Goal: Task Accomplishment & Management: Complete application form

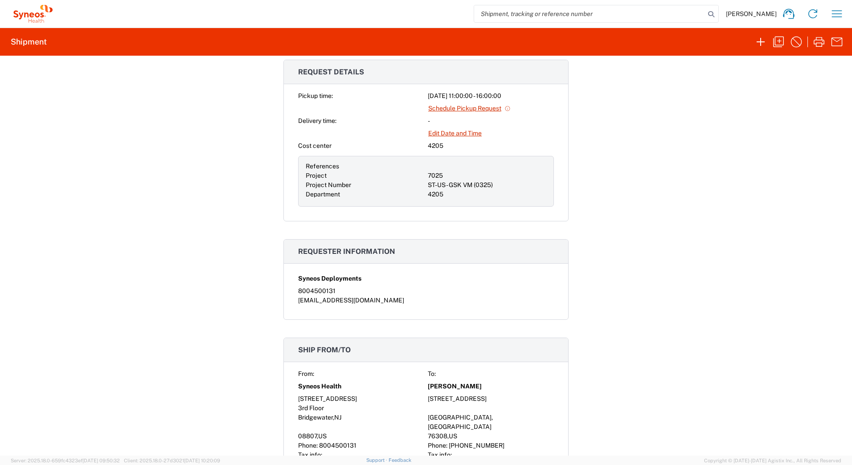
scroll to position [357, 0]
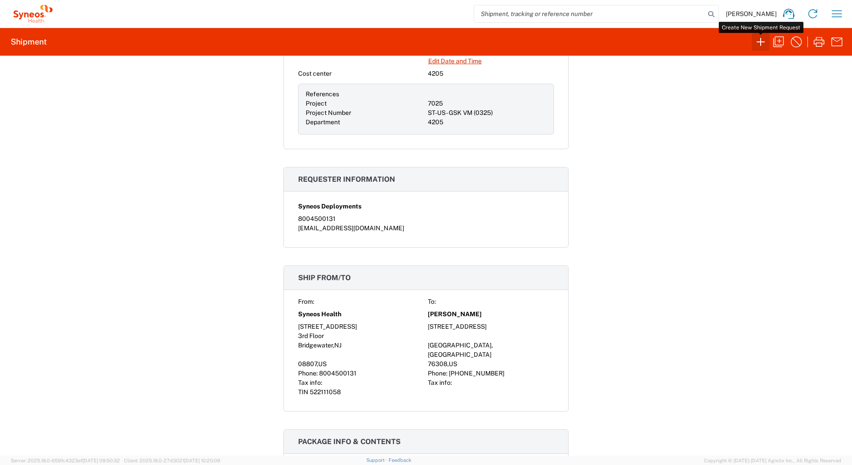
click at [760, 42] on icon "button" at bounding box center [761, 42] width 8 height 8
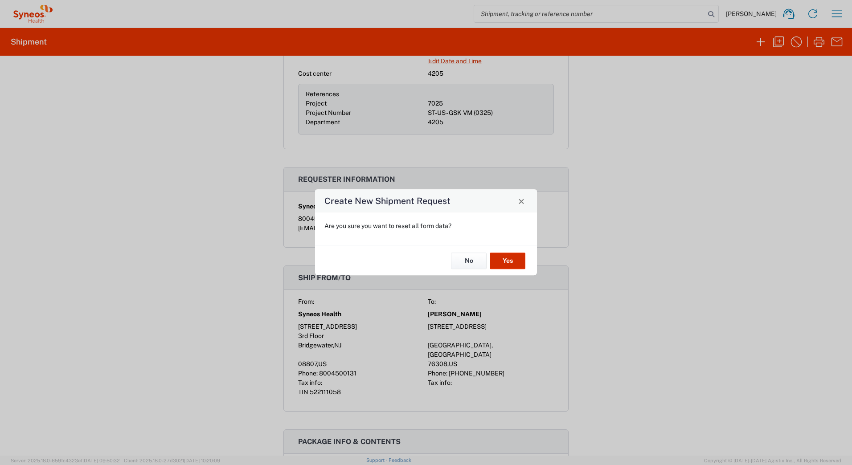
click at [504, 262] on button "Yes" at bounding box center [508, 261] width 36 height 16
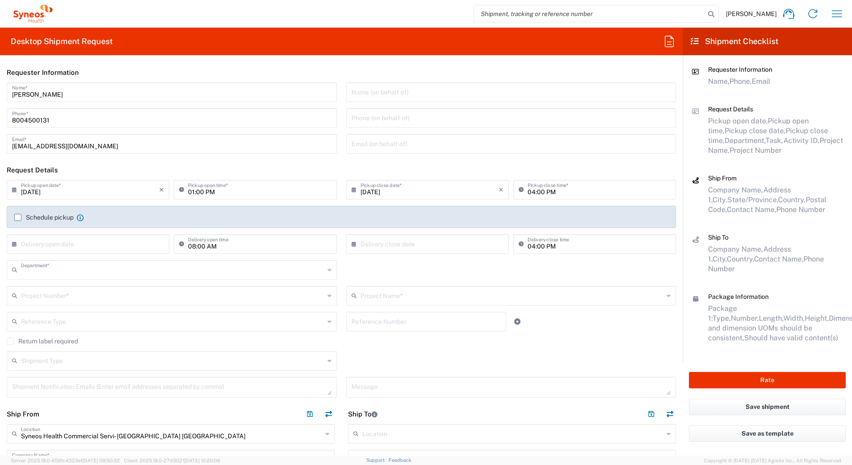
type input "4205"
type input "[US_STATE]"
type input "[GEOGRAPHIC_DATA]"
drag, startPoint x: 62, startPoint y: 94, endPoint x: -2, endPoint y: 88, distance: 64.4
click at [0, 88] on html "[PERSON_NAME] Home Shipment estimator Shipment tracking Desktop shipment reques…" at bounding box center [426, 232] width 852 height 465
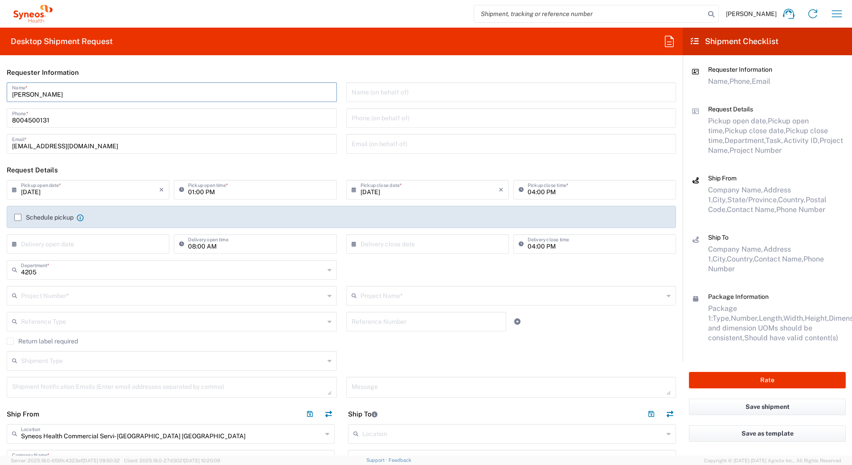
paste input "Syneos Deployments"
type input "Syneos Deployments"
click at [245, 68] on header "Requester Information" at bounding box center [341, 72] width 683 height 20
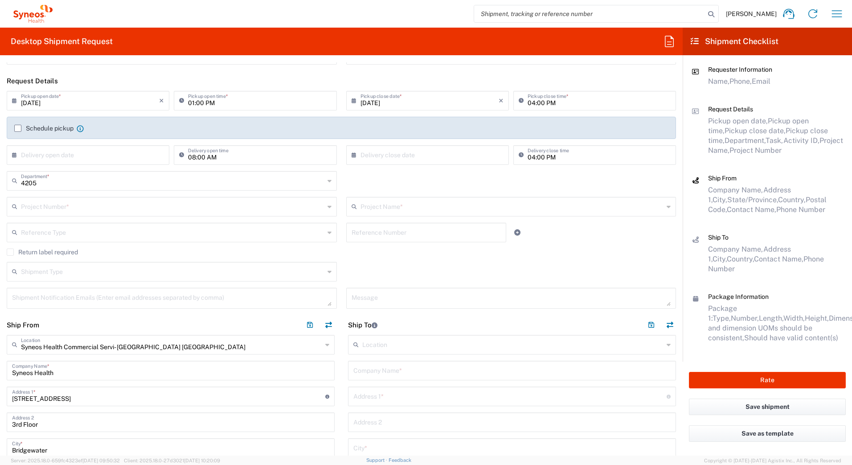
scroll to position [267, 0]
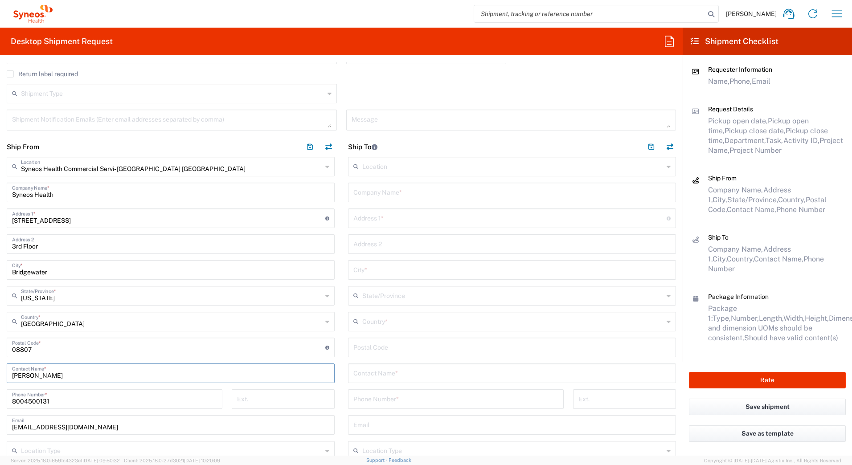
drag, startPoint x: 56, startPoint y: 376, endPoint x: 0, endPoint y: 374, distance: 55.7
click at [0, 374] on html "[PERSON_NAME] Home Shipment estimator Shipment tracking Desktop shipment reques…" at bounding box center [426, 232] width 852 height 465
paste input "Syneos Deployments"
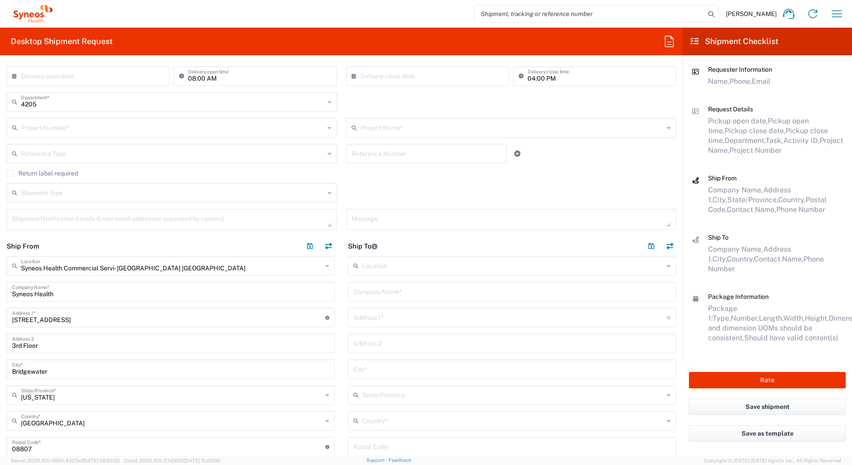
scroll to position [45, 0]
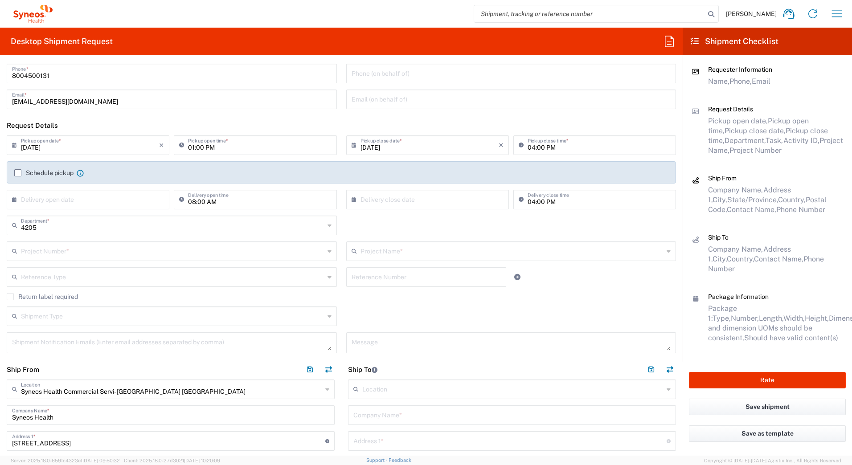
type input "Syneos Deployments"
click at [47, 250] on input "text" at bounding box center [173, 251] width 304 height 16
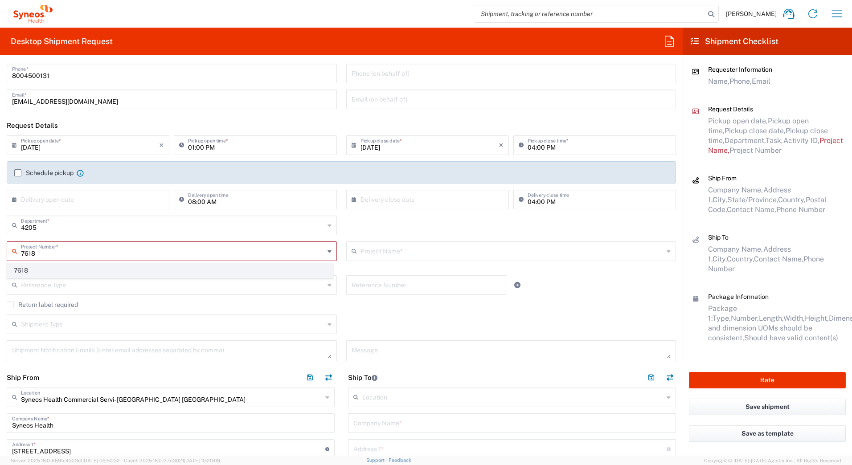
type input "7618"
click at [25, 271] on span "7618" at bounding box center [170, 271] width 325 height 14
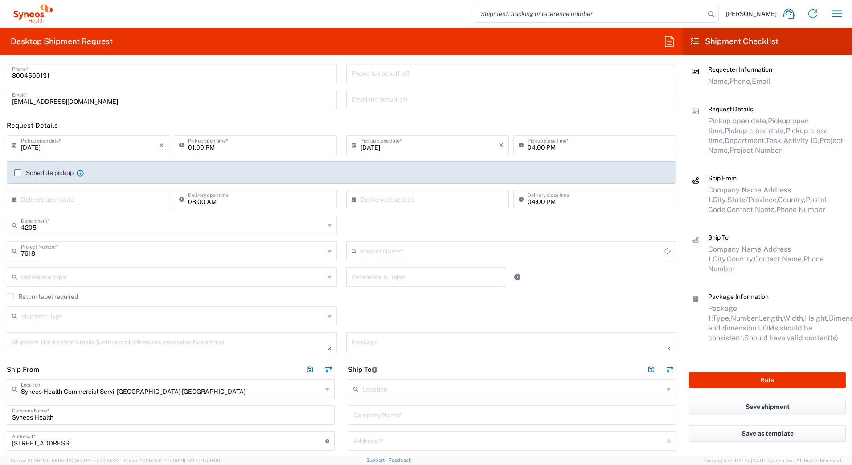
type input "MMS-US - Amgen FAS (7518)"
click at [12, 296] on label "Return label required" at bounding box center [42, 296] width 71 height 7
click at [10, 297] on input "Return label required" at bounding box center [10, 297] width 0 height 0
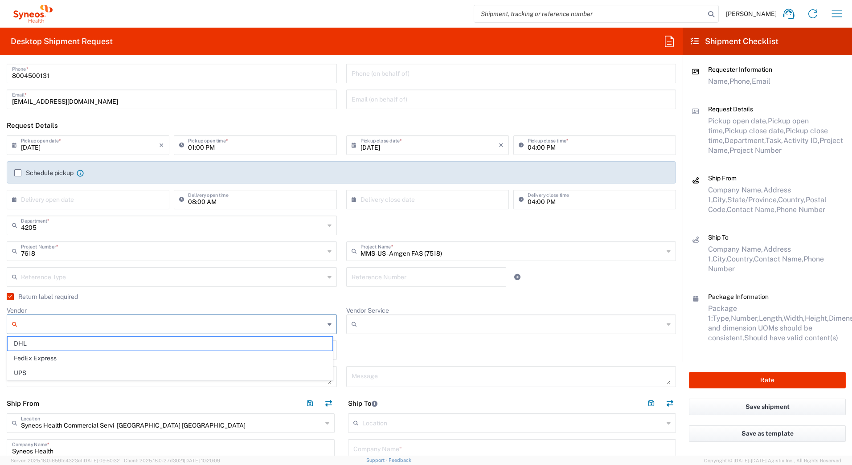
click at [77, 327] on input "Vendor" at bounding box center [173, 324] width 304 height 14
click at [31, 376] on span "UPS" at bounding box center [170, 373] width 325 height 14
type input "UPS"
click at [371, 325] on input "Vendor Service" at bounding box center [513, 324] width 304 height 14
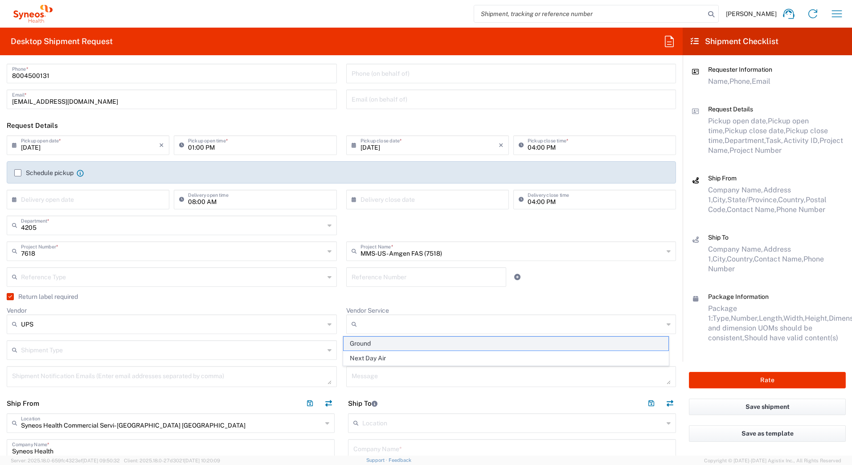
click at [370, 341] on span "Ground" at bounding box center [506, 344] width 325 height 14
type input "Ground"
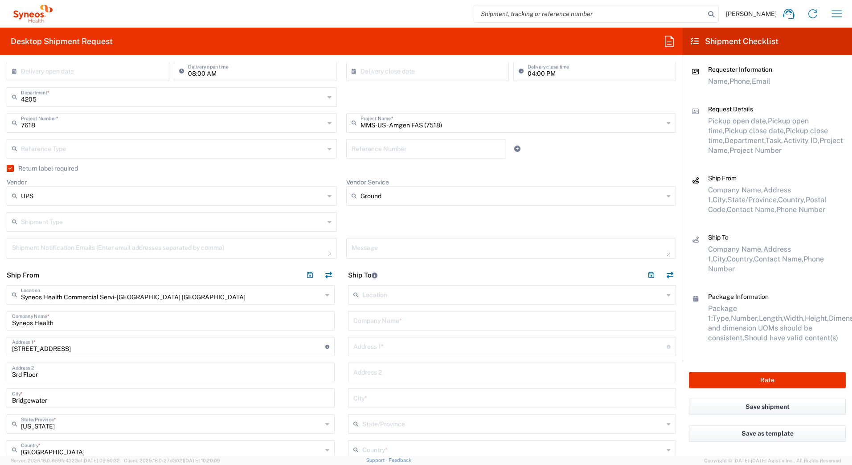
scroll to position [178, 0]
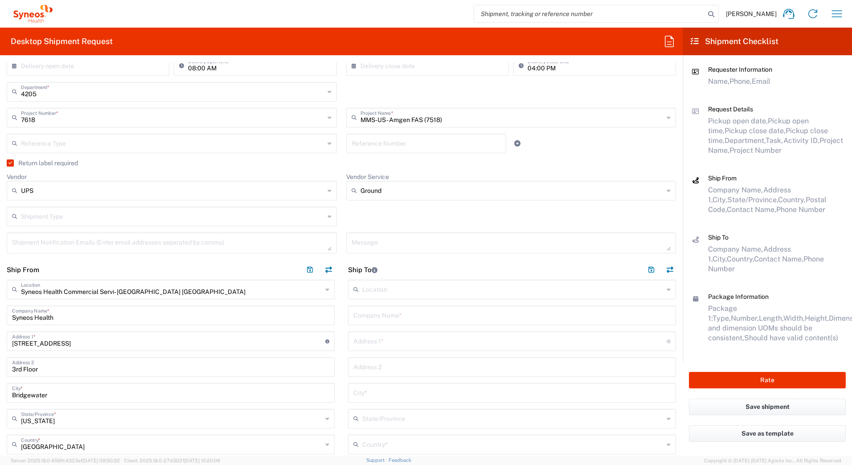
click at [370, 315] on input "text" at bounding box center [511, 315] width 317 height 16
paste input "[PERSON_NAME]"
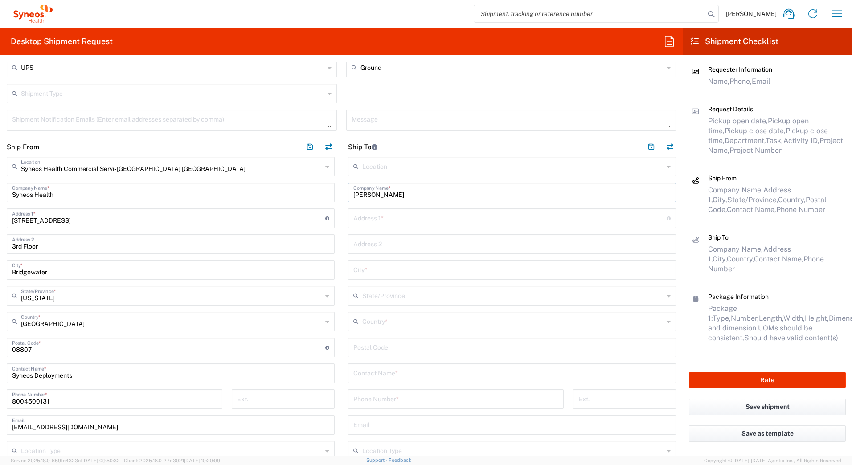
scroll to position [312, 0]
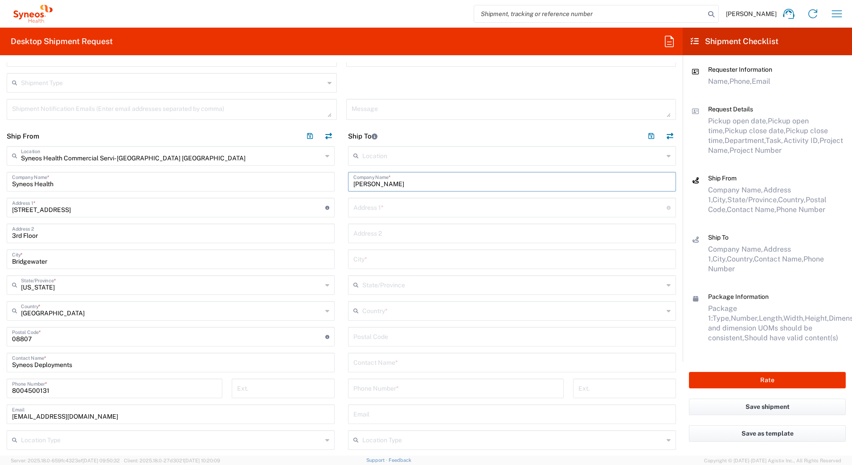
type input "[PERSON_NAME]"
click at [374, 362] on input "text" at bounding box center [511, 362] width 317 height 16
paste input "[PERSON_NAME]"
type input "[PERSON_NAME]"
click at [365, 211] on input "text" at bounding box center [509, 207] width 313 height 16
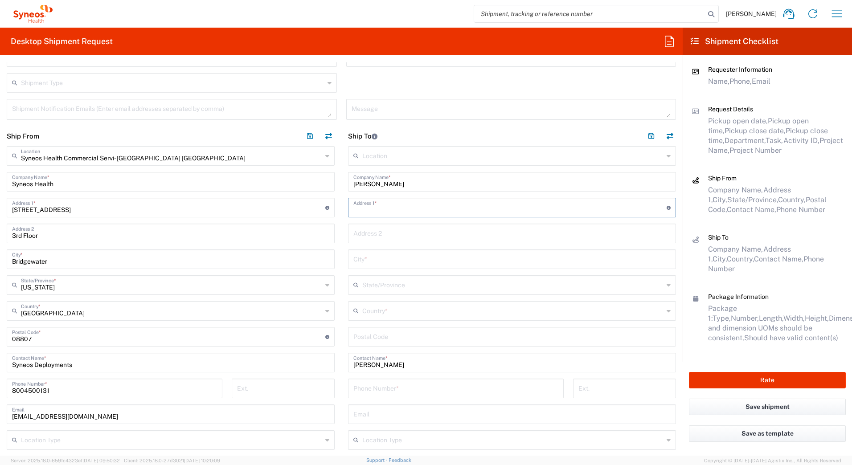
paste input "[STREET_ADDRESS]"
type input "[STREET_ADDRESS]"
click at [377, 314] on input "text" at bounding box center [512, 311] width 301 height 16
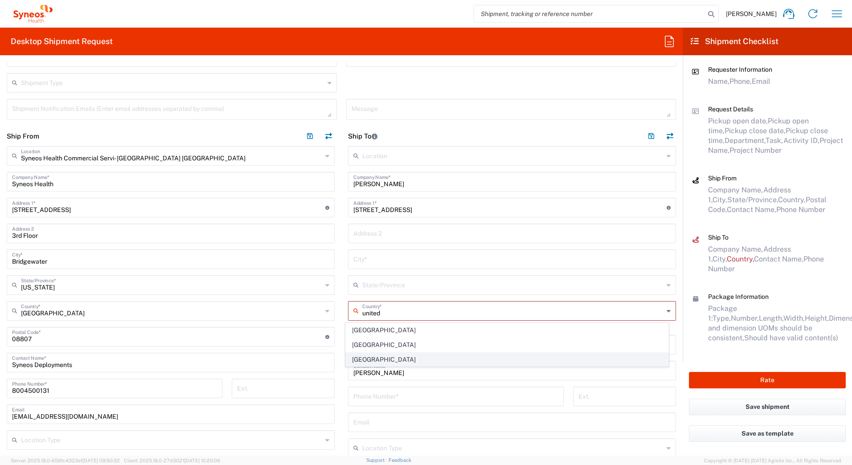
click at [361, 362] on span "[GEOGRAPHIC_DATA]" at bounding box center [507, 360] width 323 height 14
type input "[GEOGRAPHIC_DATA]"
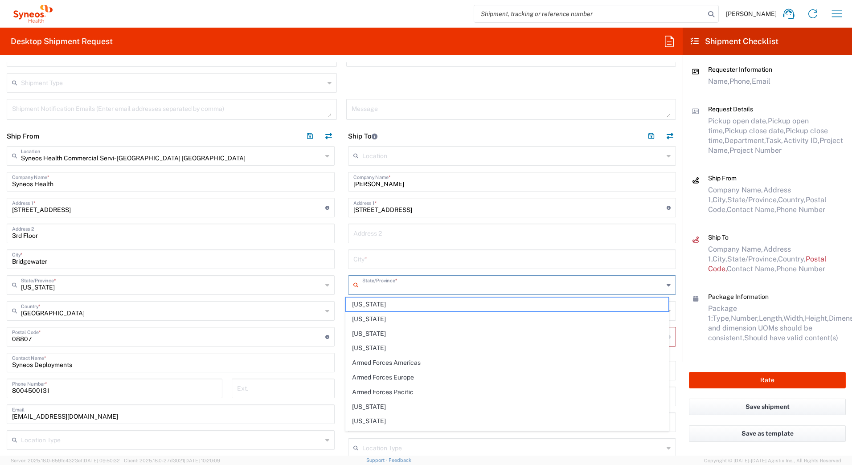
click at [384, 286] on input "text" at bounding box center [512, 285] width 301 height 16
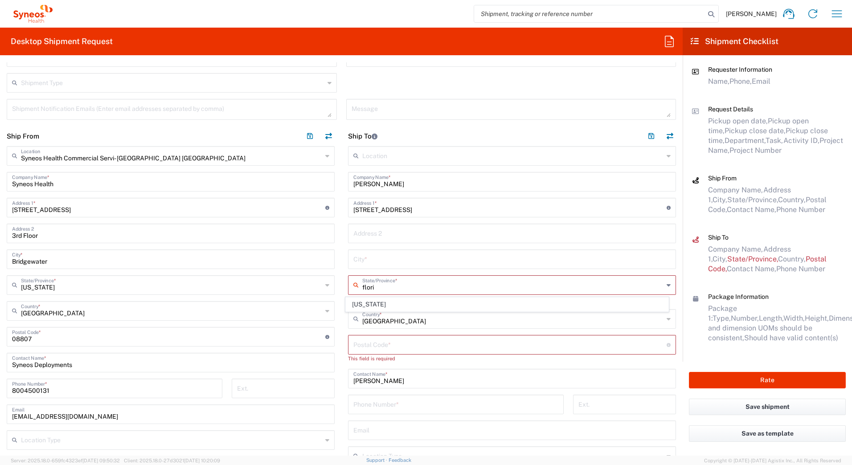
drag, startPoint x: 353, startPoint y: 308, endPoint x: 347, endPoint y: 300, distance: 9.8
click at [353, 308] on span "[US_STATE]" at bounding box center [507, 305] width 323 height 14
type input "[US_STATE]"
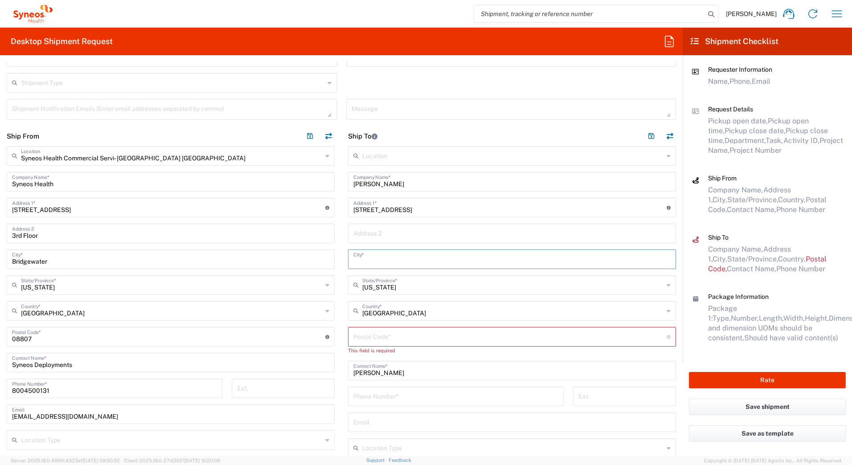
click at [365, 259] on input "text" at bounding box center [511, 259] width 317 height 16
paste input "[GEOGRAPHIC_DATA]"
type input "[GEOGRAPHIC_DATA]"
click at [374, 335] on input "undefined" at bounding box center [509, 336] width 313 height 16
paste input "32065"
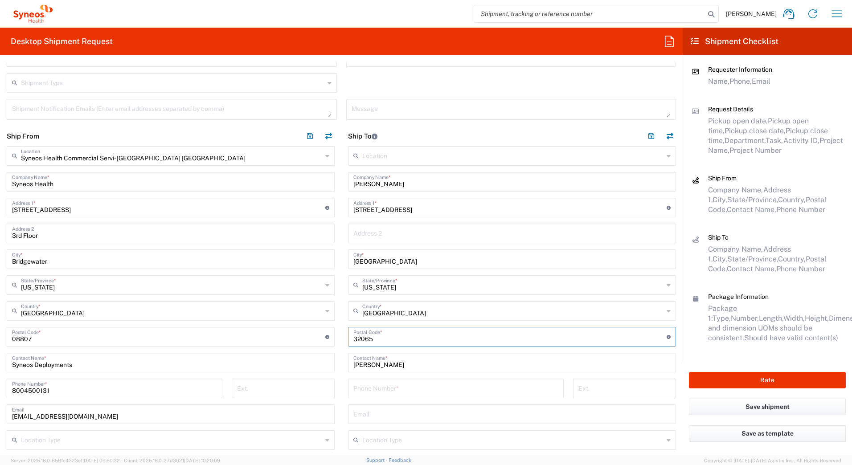
type input "32065"
click at [377, 391] on input "tel" at bounding box center [455, 388] width 205 height 16
paste input "[PHONE_NUMBER]"
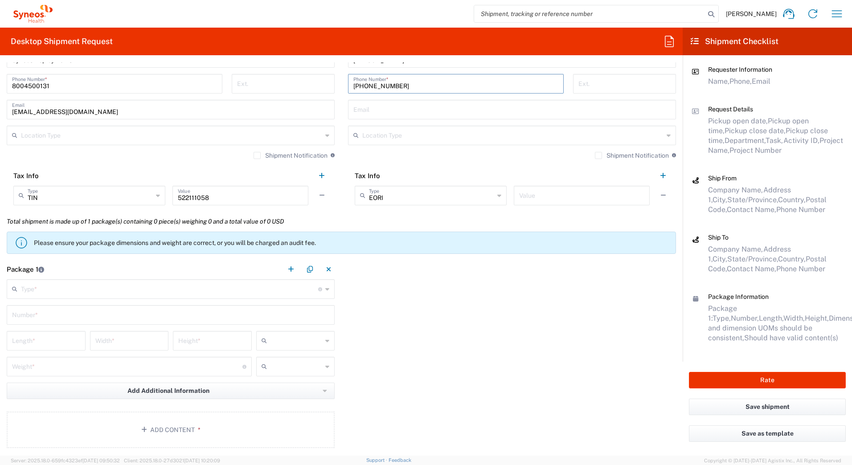
scroll to position [624, 0]
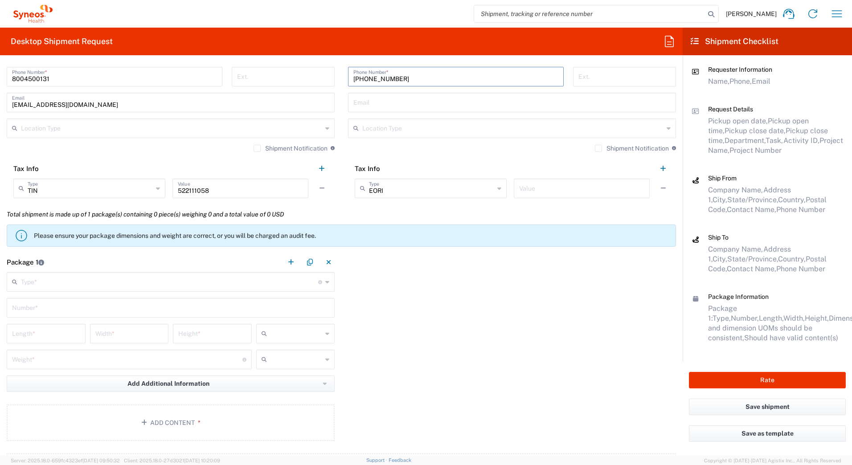
type input "[PHONE_NUMBER]"
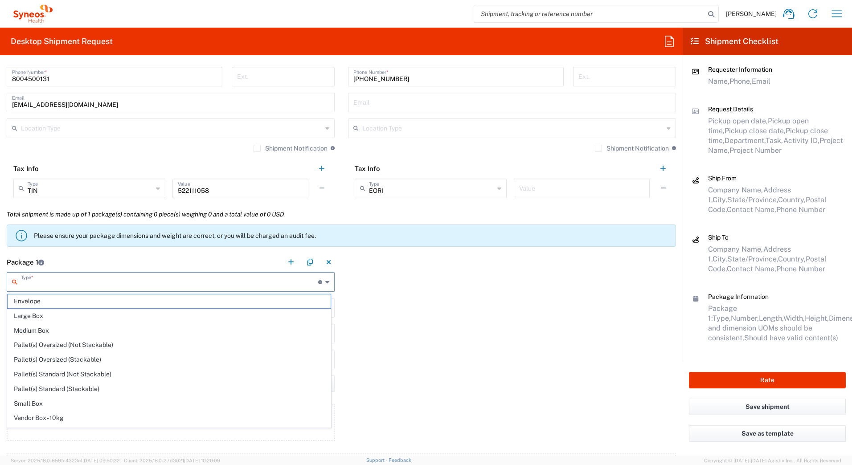
click at [69, 283] on input "text" at bounding box center [169, 282] width 297 height 16
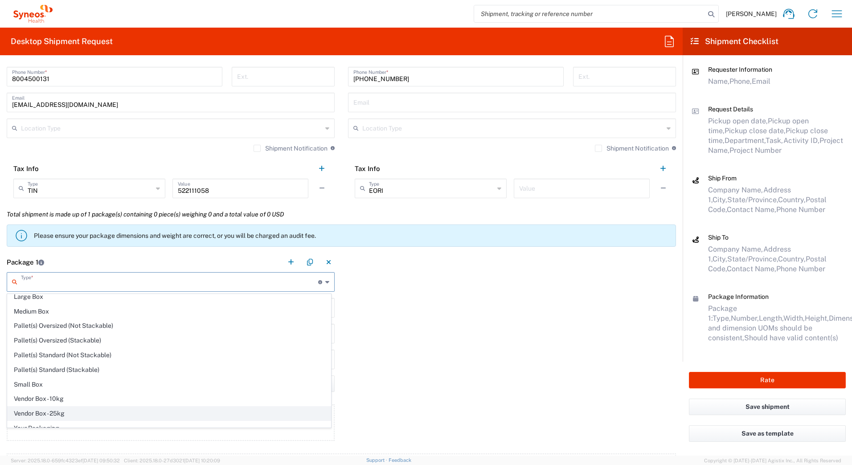
scroll to position [27, 0]
click at [64, 421] on span "Your Packaging" at bounding box center [169, 421] width 323 height 14
type input "Your Packaging"
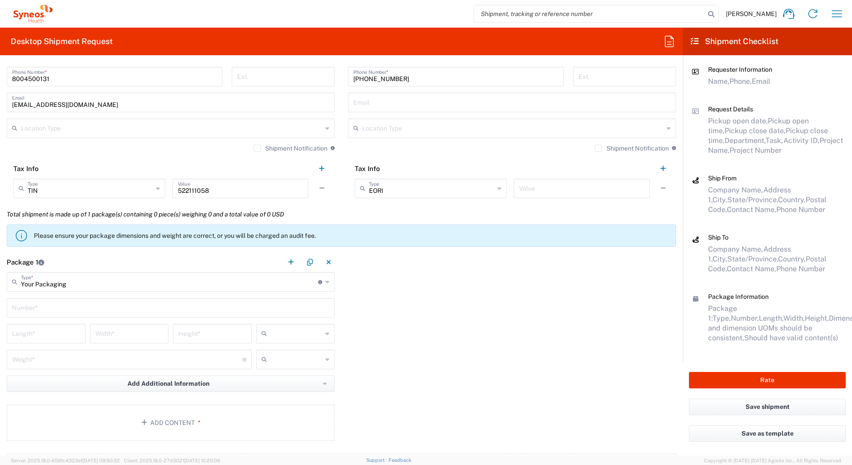
click at [25, 308] on input "text" at bounding box center [170, 308] width 317 height 16
type input "1"
click at [31, 332] on input "number" at bounding box center [46, 333] width 68 height 16
type input "17"
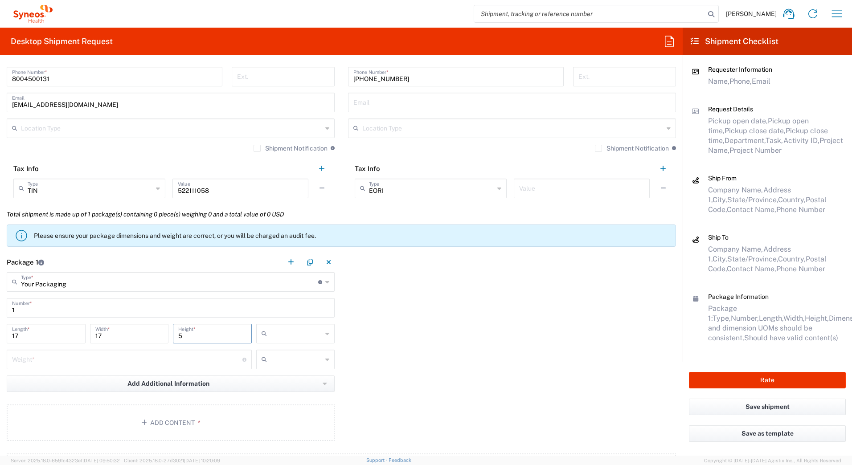
type input "5"
click at [51, 361] on input "number" at bounding box center [127, 359] width 230 height 16
type input "10"
drag, startPoint x: 270, startPoint y: 333, endPoint x: 283, endPoint y: 338, distance: 13.8
click at [277, 338] on input "text" at bounding box center [297, 334] width 52 height 14
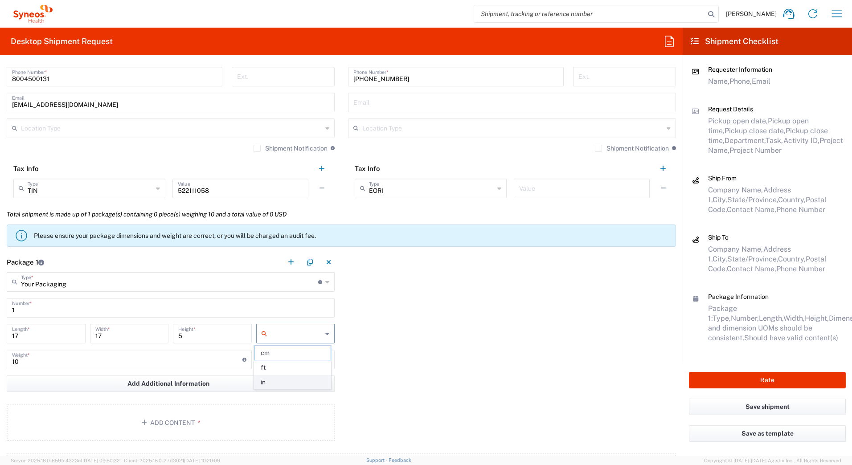
click at [274, 384] on span "in" at bounding box center [293, 383] width 76 height 14
type input "in"
click at [271, 357] on input "text" at bounding box center [297, 360] width 52 height 14
click at [271, 393] on span "lbs" at bounding box center [293, 394] width 76 height 14
type input "lbs"
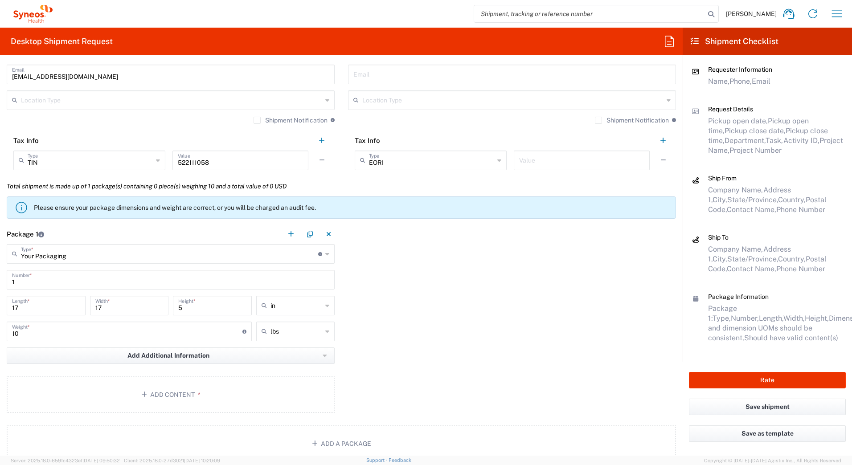
scroll to position [758, 0]
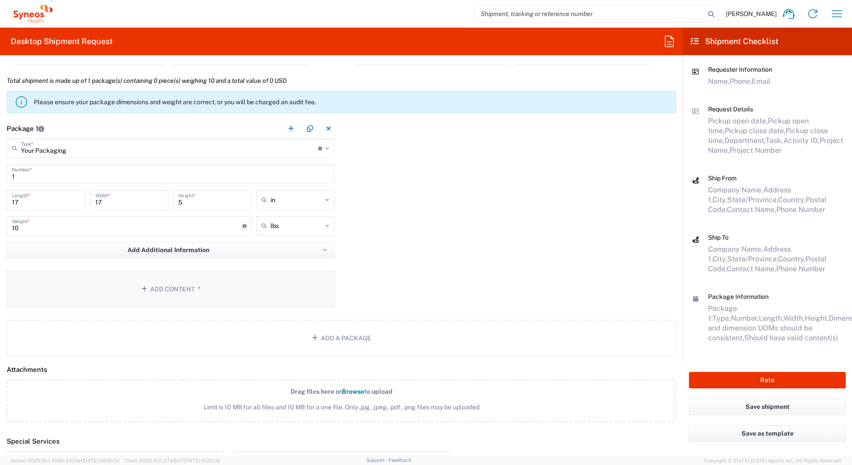
click at [141, 296] on button "Add Content *" at bounding box center [171, 289] width 328 height 37
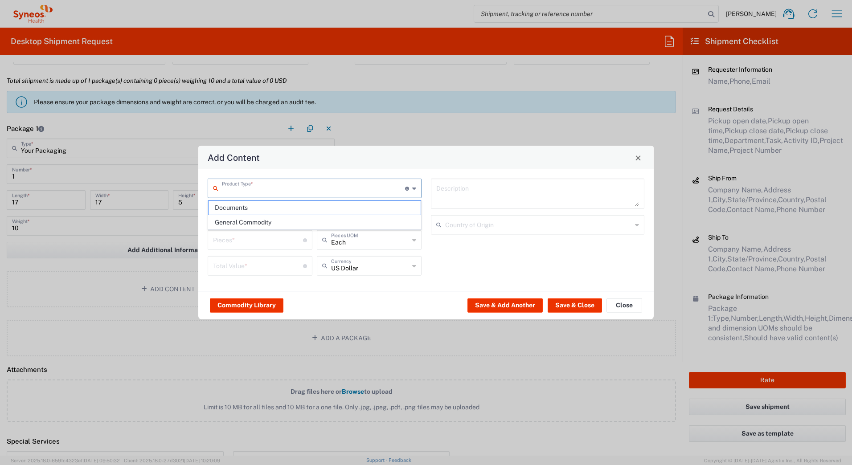
click at [268, 183] on input "text" at bounding box center [313, 188] width 183 height 16
click at [252, 223] on span "General Commodity" at bounding box center [315, 223] width 212 height 14
type input "General Commodity"
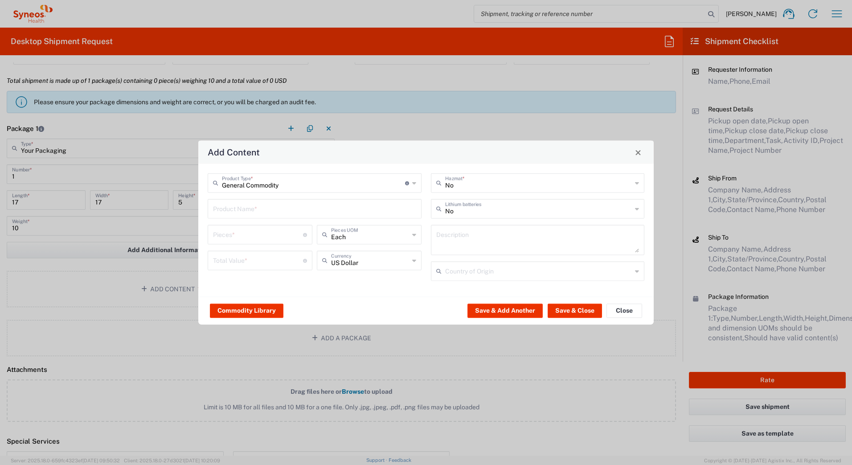
click at [249, 207] on input "text" at bounding box center [314, 209] width 203 height 16
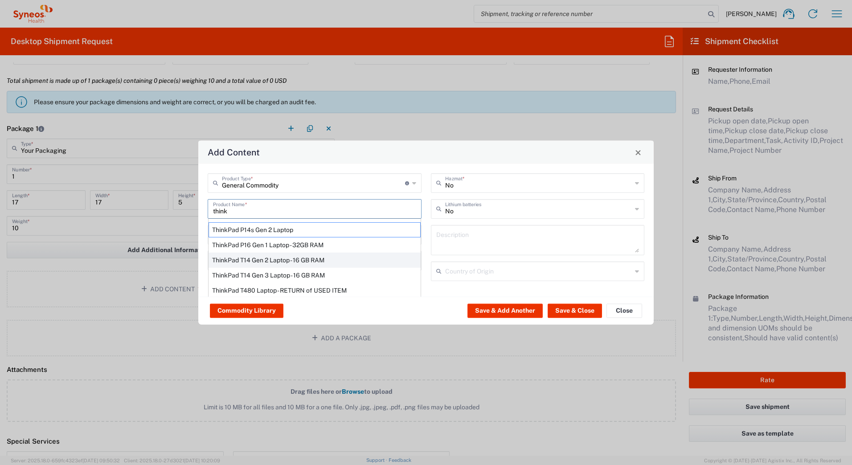
click at [246, 257] on div "ThinkPad T14 Gen 2 Laptop - 16 GB RAM" at bounding box center [315, 260] width 212 height 15
type input "ThinkPad T14 Gen 2 Laptop - 16 GB RAM"
type input "1"
type textarea "Intel Core i7-1156G7 vProÂ® Processor - 14"- 16 GB RAM - 512 GB SSD"
type input "[GEOGRAPHIC_DATA]"
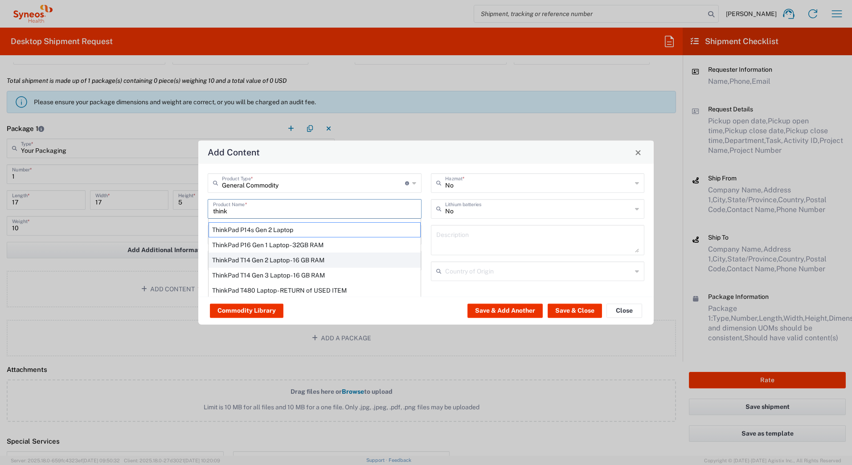
type input "Yes"
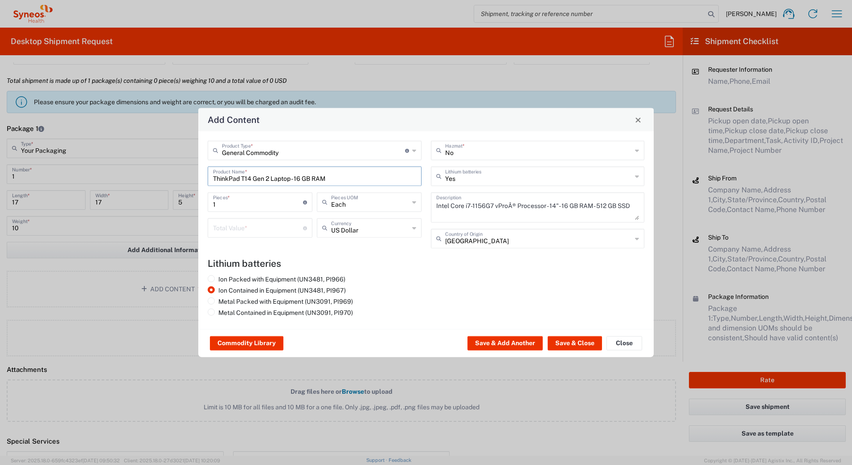
click at [236, 231] on input "number" at bounding box center [258, 228] width 90 height 16
type input "1000"
click at [567, 343] on button "Save & Close" at bounding box center [575, 344] width 54 height 14
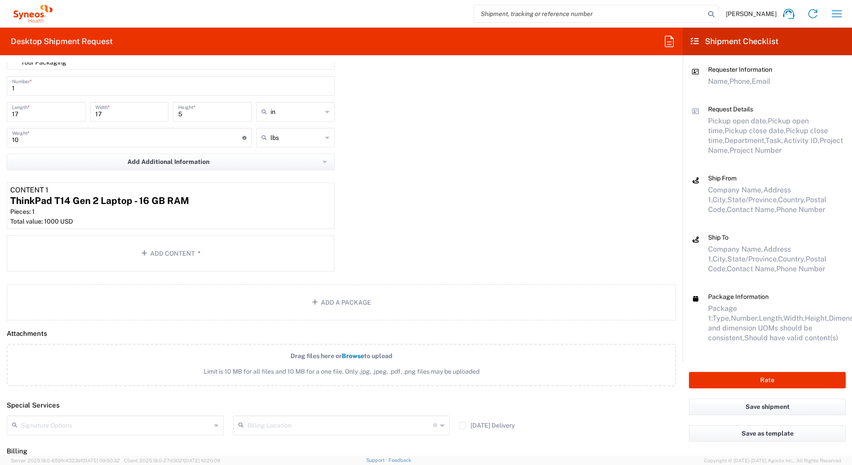
scroll to position [847, 0]
click at [29, 423] on input "text" at bounding box center [116, 424] width 190 height 16
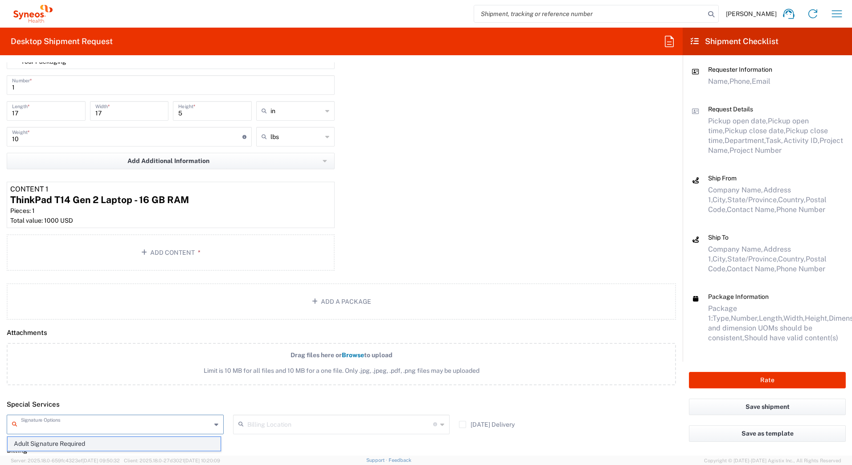
click at [40, 443] on span "Adult Signature Required" at bounding box center [114, 444] width 213 height 14
type input "Adult Signature Required"
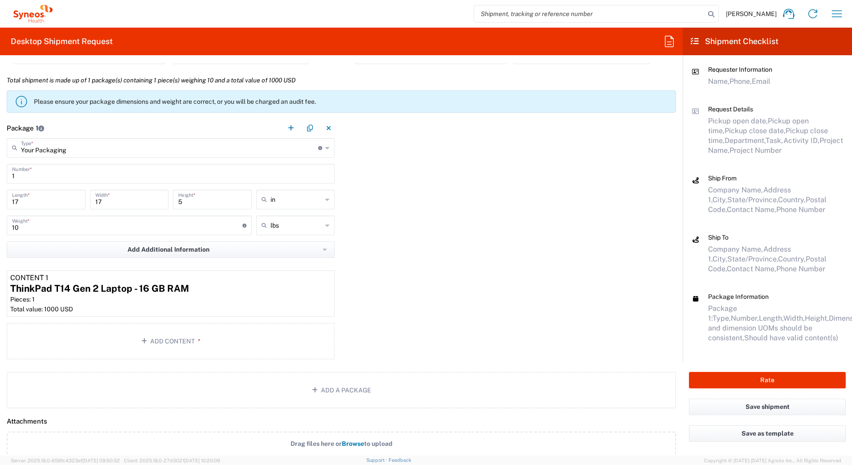
scroll to position [624, 0]
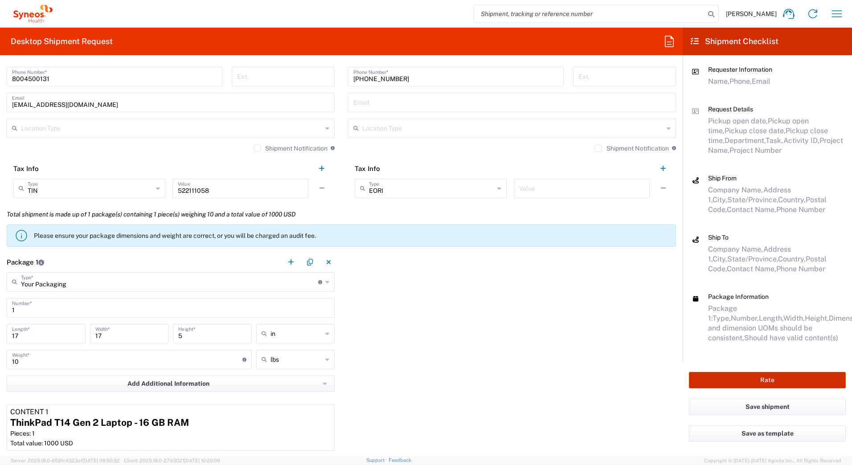
click at [705, 382] on button "Rate" at bounding box center [767, 380] width 157 height 16
type input "7618"
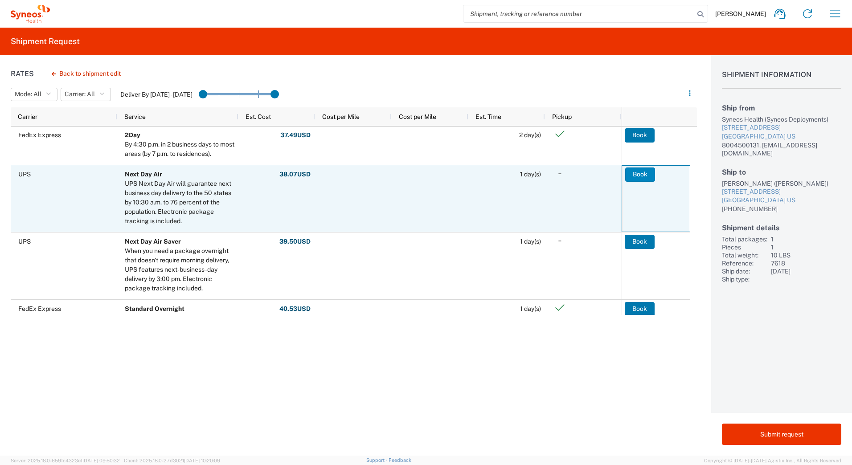
click at [637, 173] on button "Book" at bounding box center [640, 175] width 30 height 14
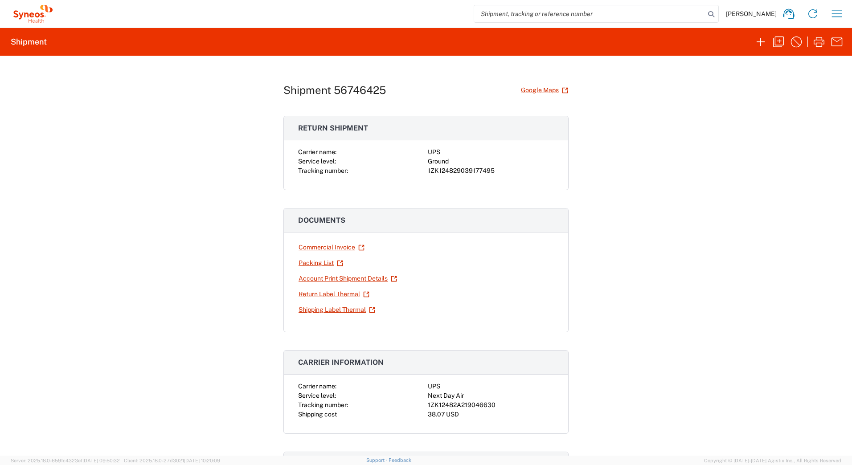
click at [460, 170] on div "1ZK124829039177495" at bounding box center [491, 170] width 126 height 9
copy div "1ZK124829039177495"
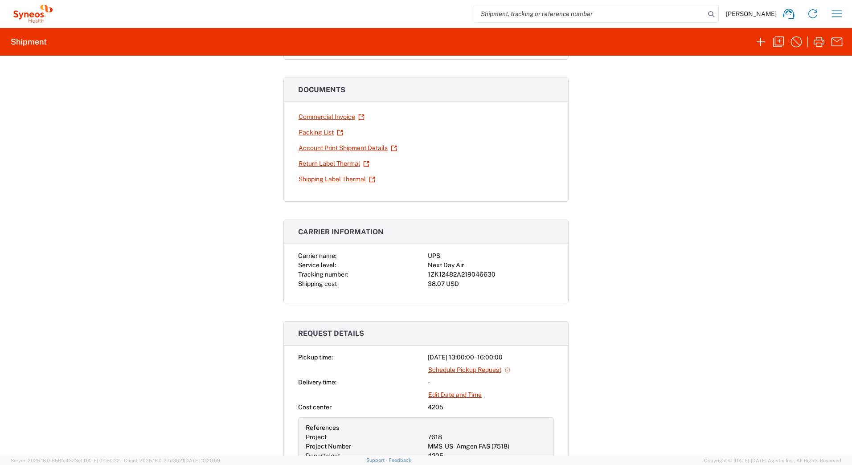
scroll to position [134, 0]
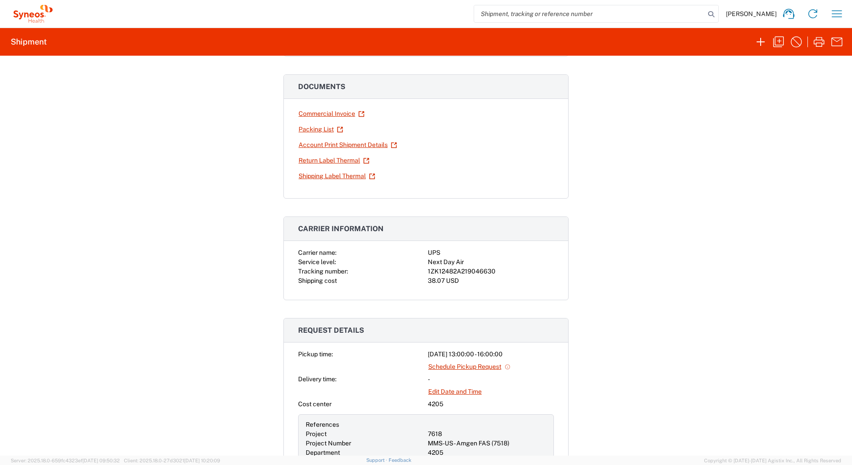
click at [467, 270] on div "1ZK12482A219046630" at bounding box center [491, 271] width 126 height 9
copy div "1ZK12482A219046630"
click at [308, 158] on link "Return Label Thermal" at bounding box center [334, 161] width 72 height 16
click at [320, 175] on link "Shipping Label Thermal" at bounding box center [337, 176] width 78 height 16
